Goal: Check status: Check status

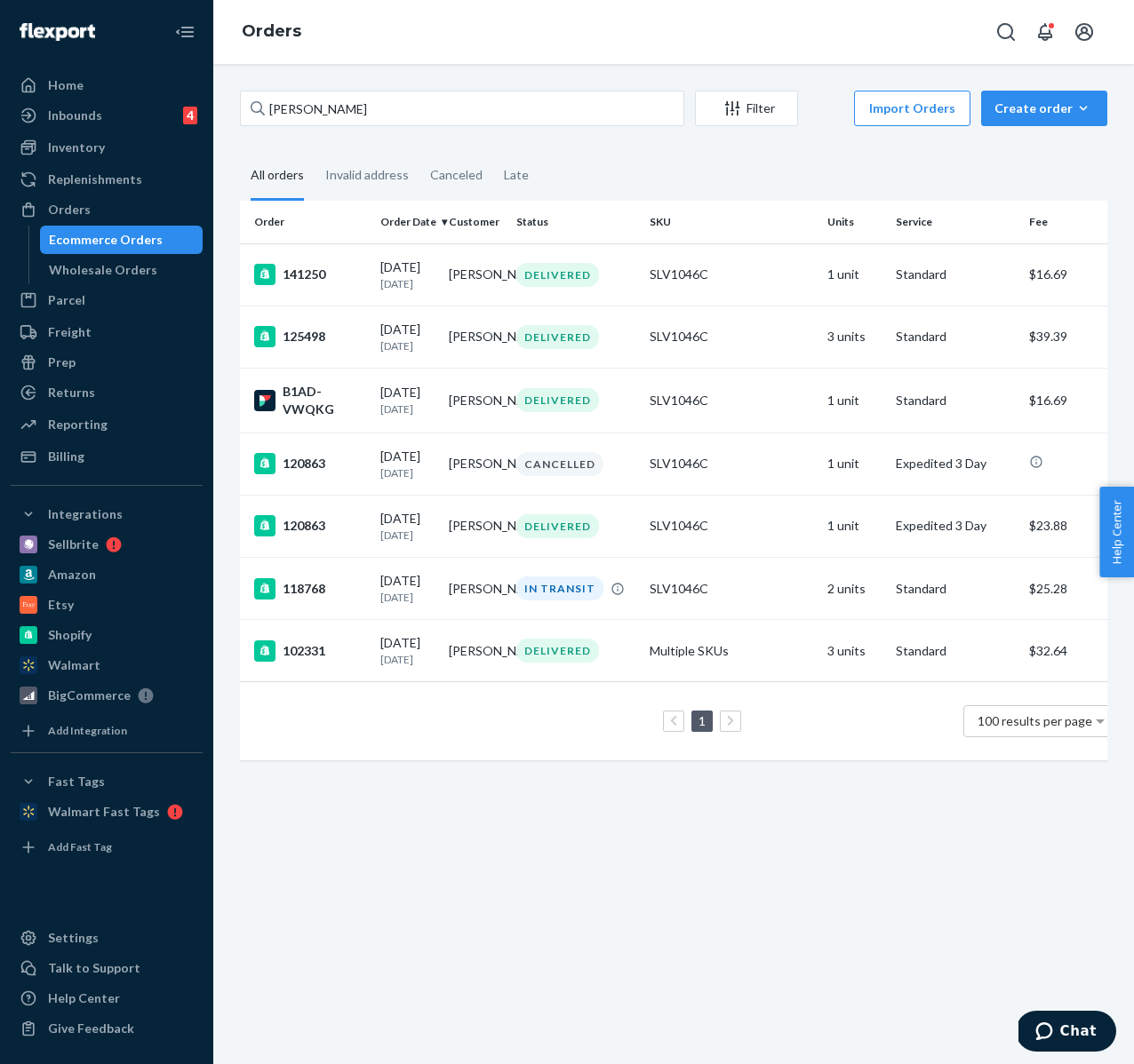
drag, startPoint x: 261, startPoint y: 104, endPoint x: -28, endPoint y: 13, distance: 303.0
click at [0, 13] on html "Home Inbounds 4 Shipping Plans Problems 4 Inventory Products Lot & Expiration R…" at bounding box center [567, 532] width 1134 height 1064
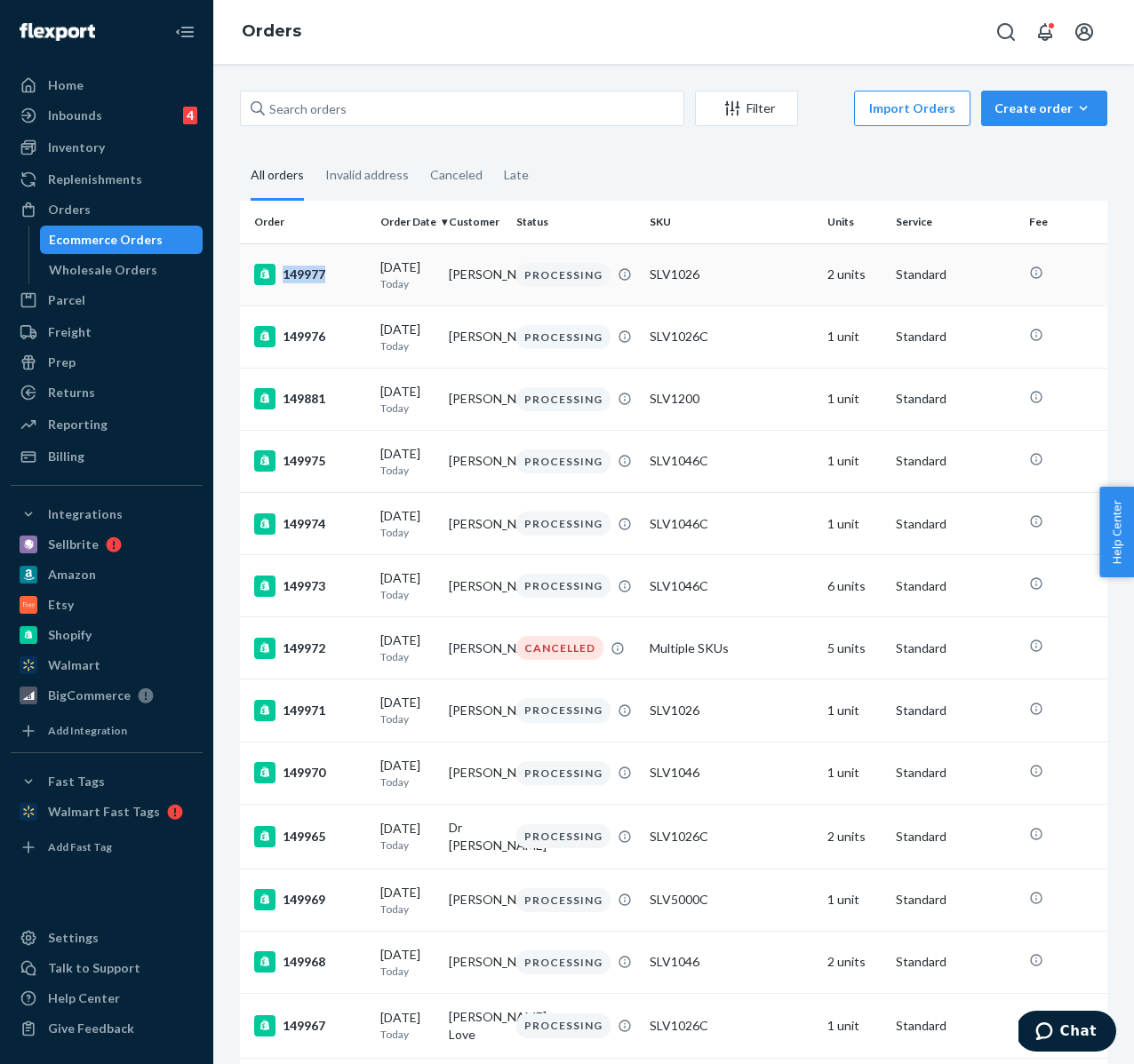
copy div "149977"
drag, startPoint x: 356, startPoint y: 279, endPoint x: 324, endPoint y: 275, distance: 32.2
click at [324, 275] on div "149977" at bounding box center [309, 274] width 111 height 21
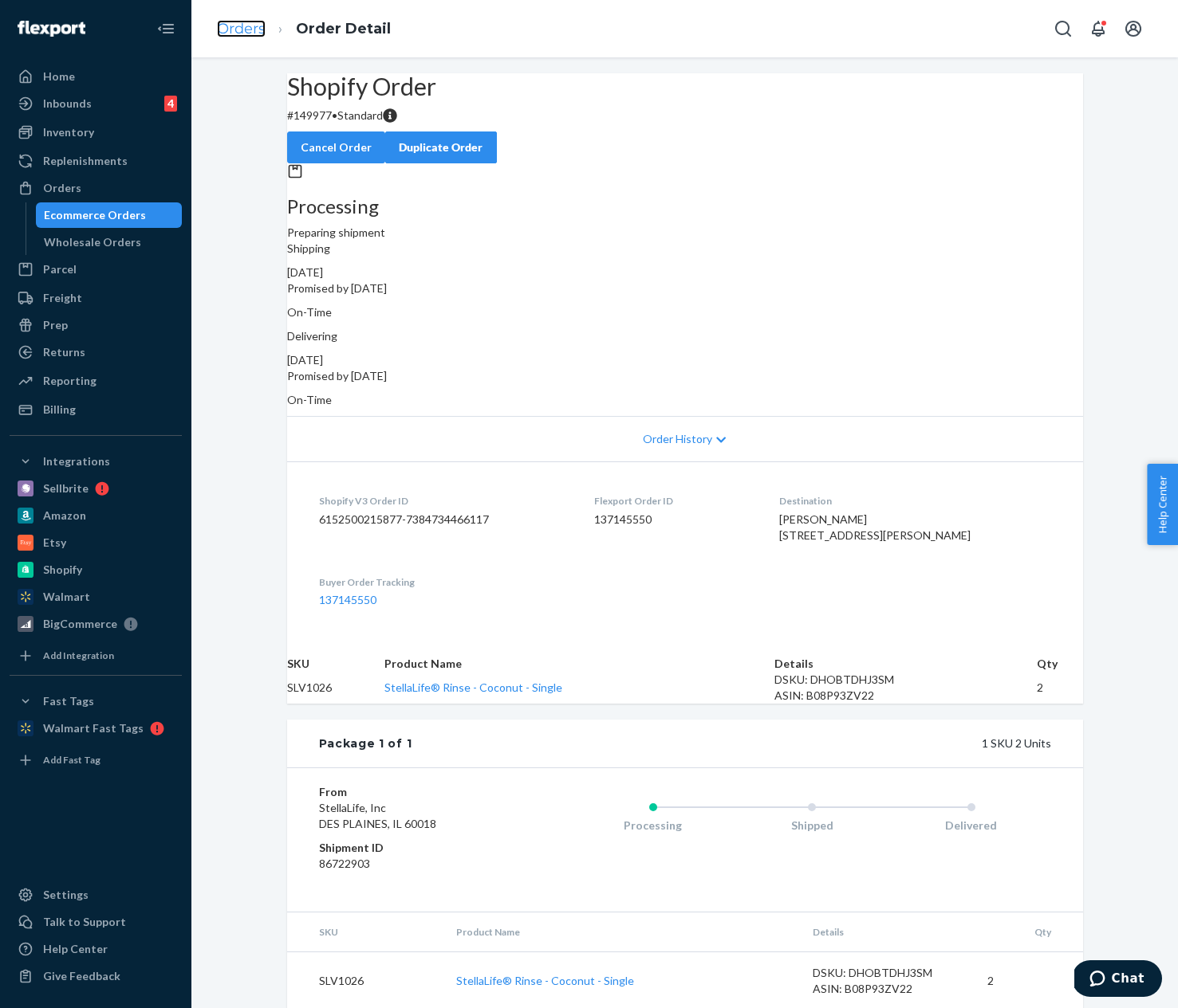
click at [251, 33] on link "Orders" at bounding box center [241, 29] width 49 height 17
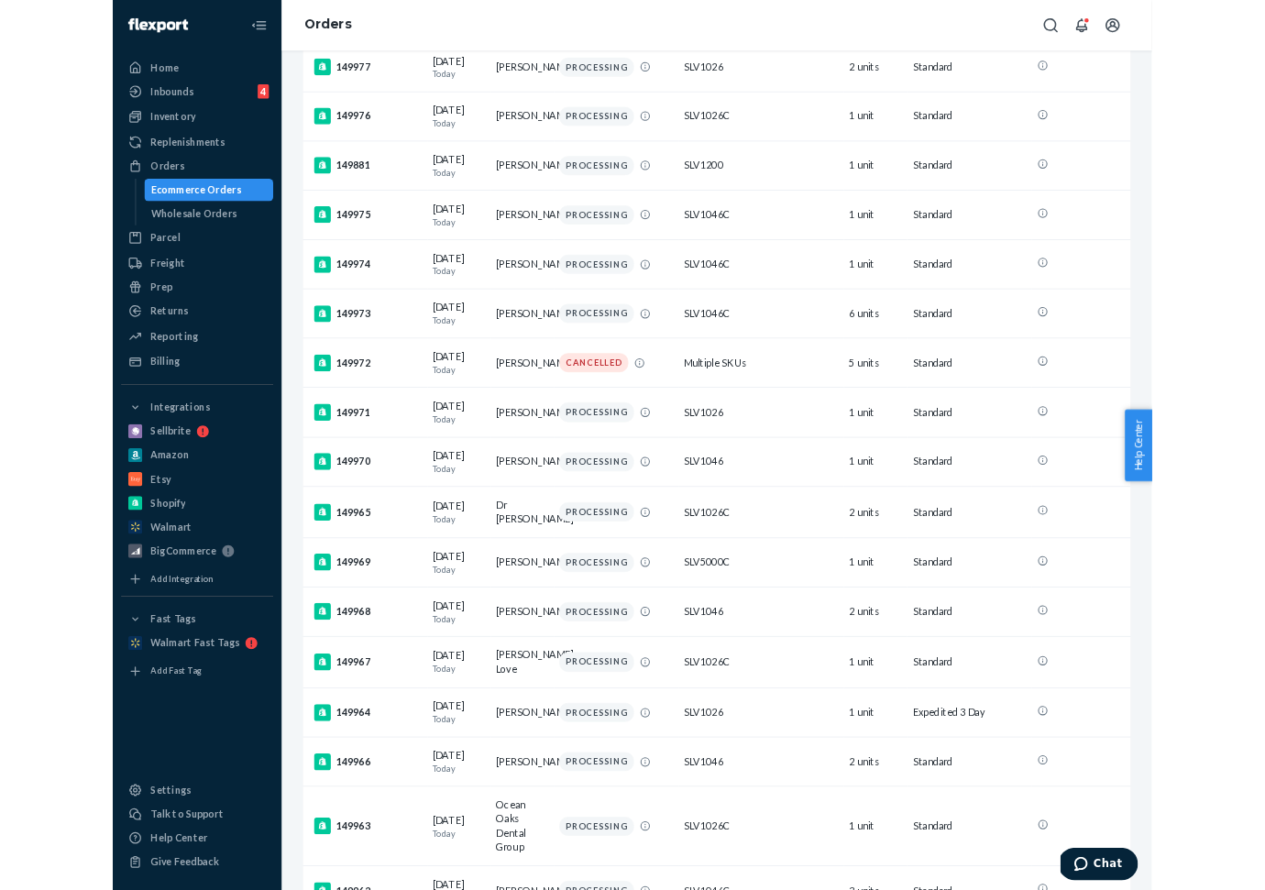
scroll to position [194, 0]
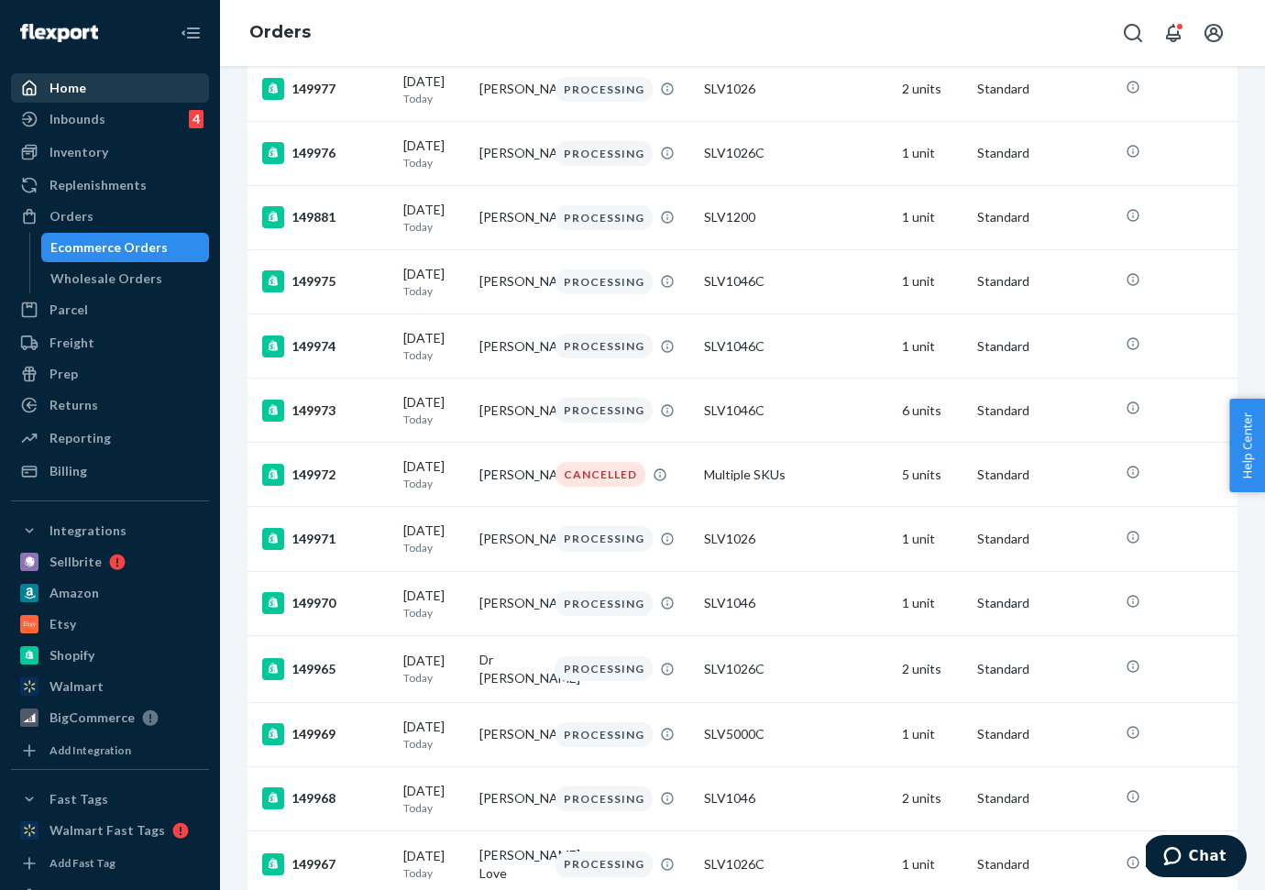
click at [86, 80] on div "Home" at bounding box center [110, 88] width 194 height 26
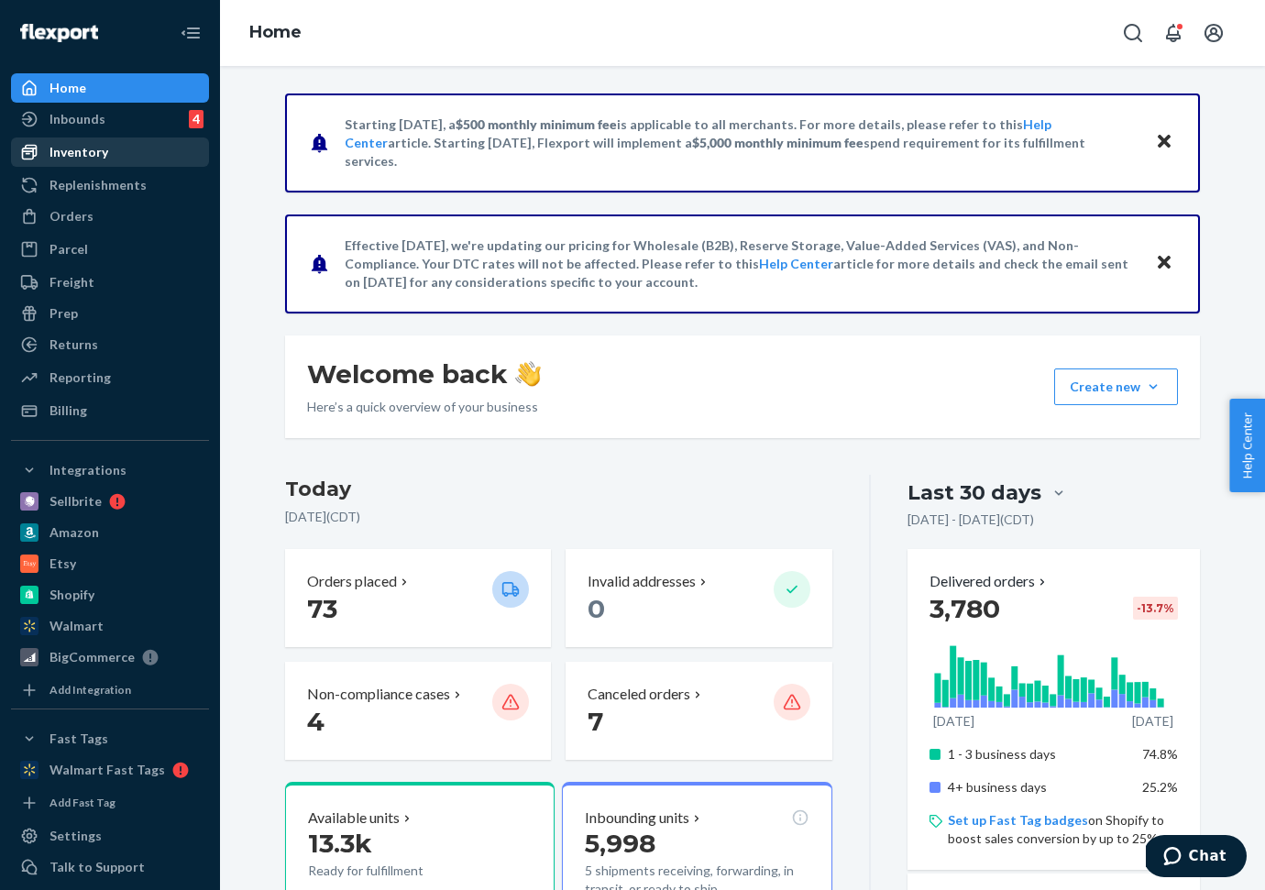
click at [80, 159] on div "Inventory" at bounding box center [78, 152] width 59 height 18
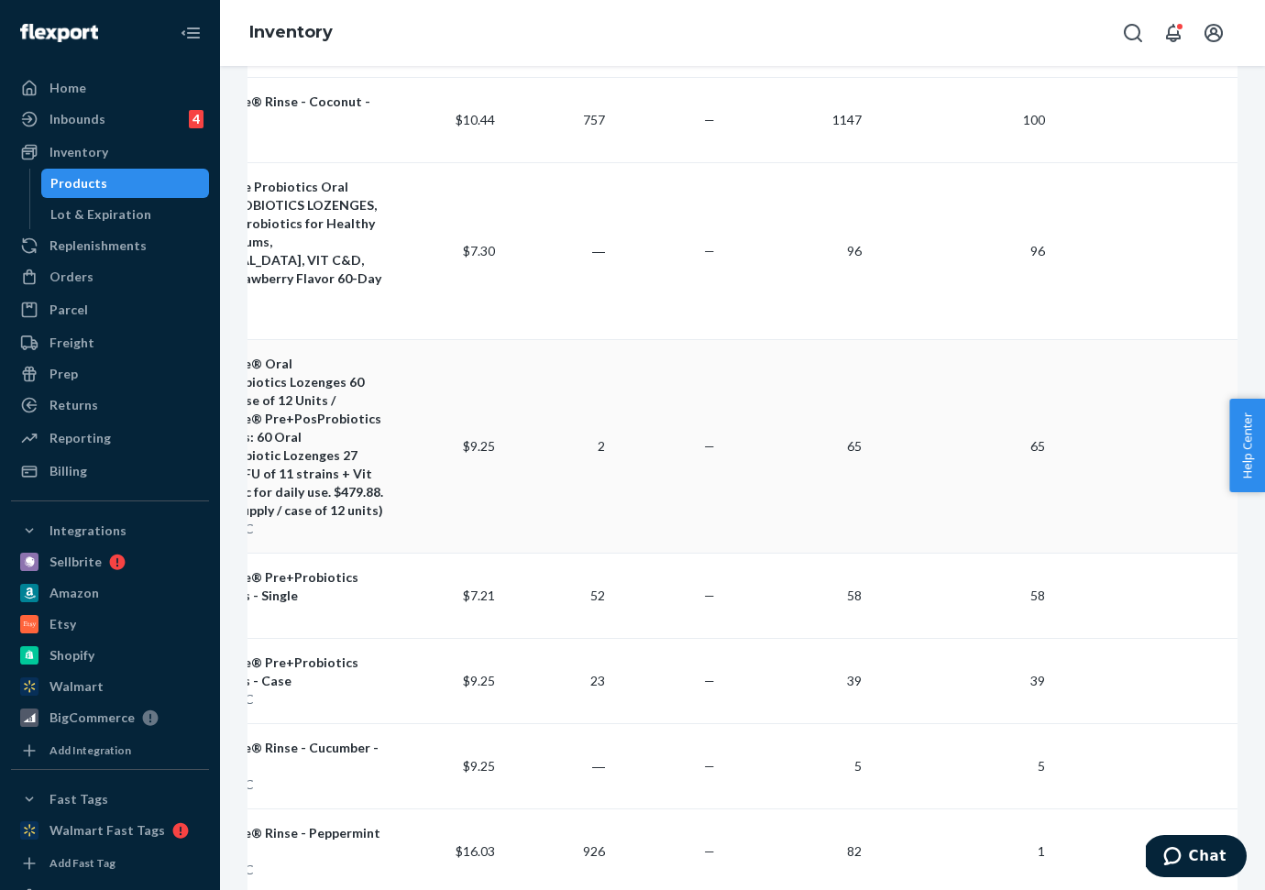
scroll to position [0, 154]
click at [635, 553] on td "—" at bounding box center [666, 595] width 110 height 85
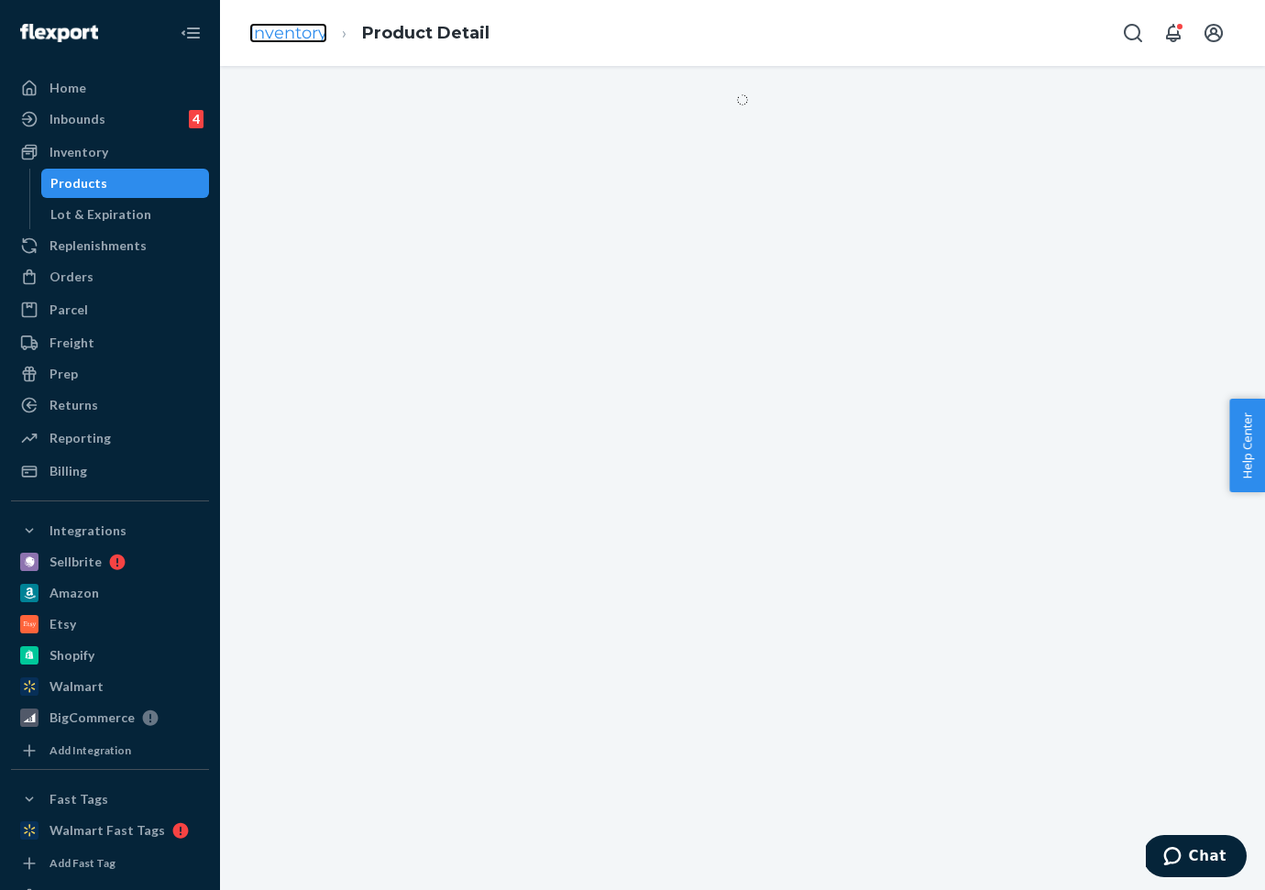
click at [302, 24] on link "Inventory" at bounding box center [288, 33] width 78 height 20
